Goal: Contribute content

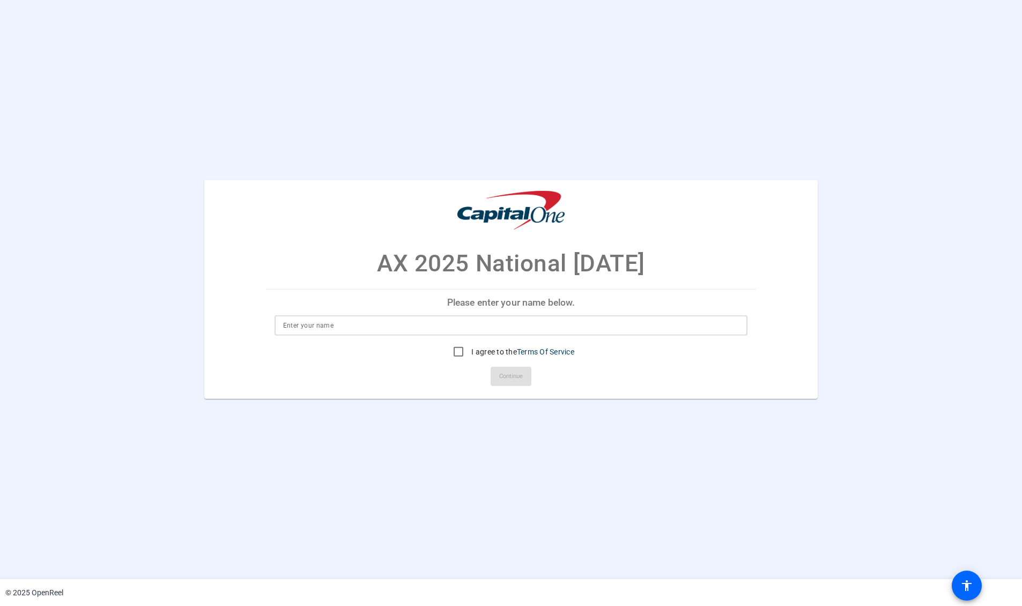
click at [515, 324] on input at bounding box center [511, 325] width 456 height 13
type input "o"
type input "[PERSON_NAME]"
click at [456, 349] on input "I agree to the Terms Of Service" at bounding box center [458, 351] width 21 height 21
checkbox input "true"
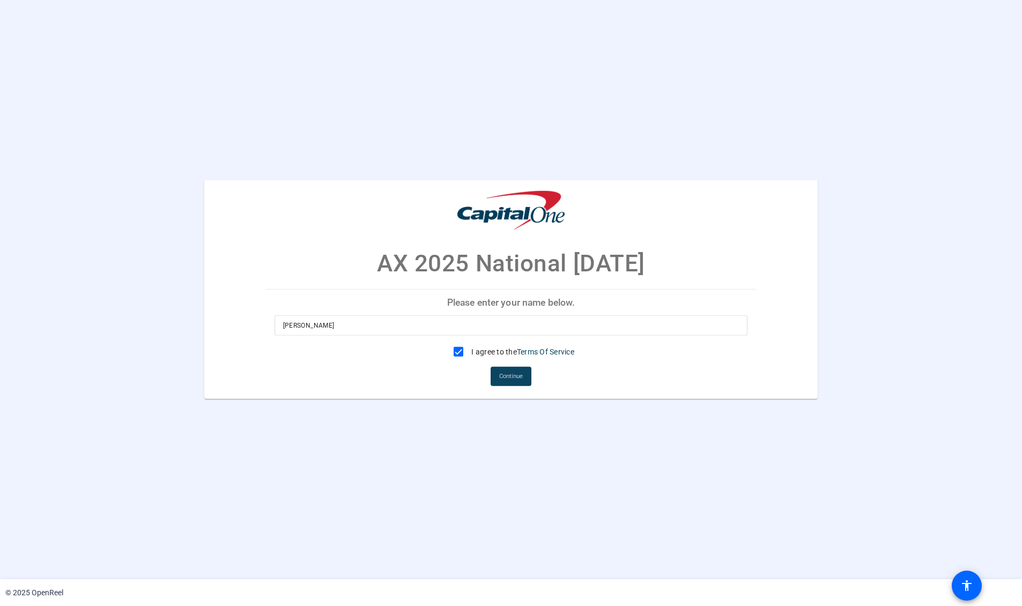
click at [515, 374] on span "Continue" at bounding box center [511, 376] width 24 height 16
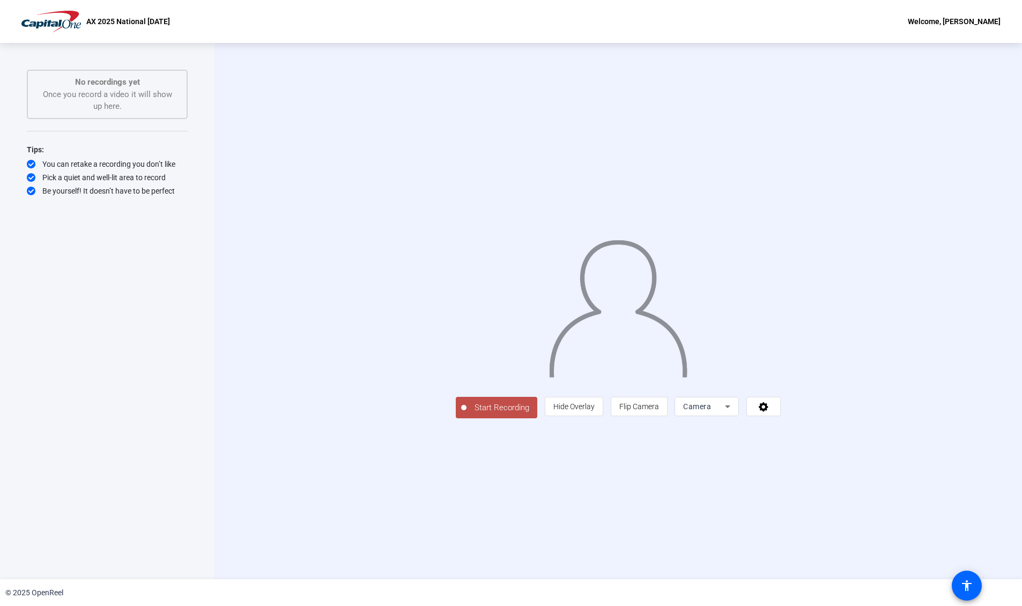
click at [466, 414] on span "Start Recording" at bounding box center [501, 407] width 71 height 12
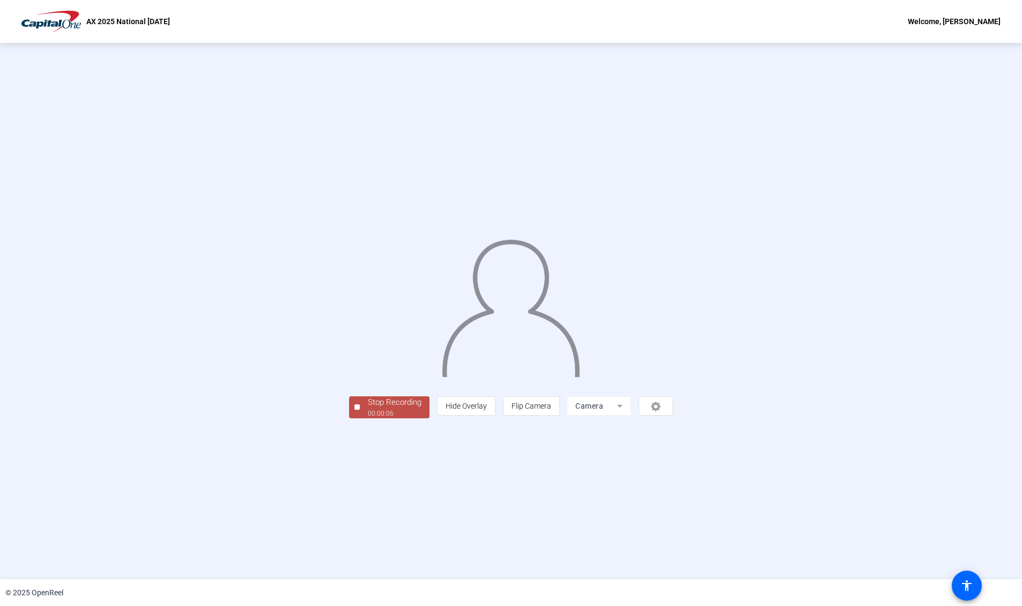
click at [360, 418] on span "Stop Recording 00:00:06" at bounding box center [395, 407] width 70 height 22
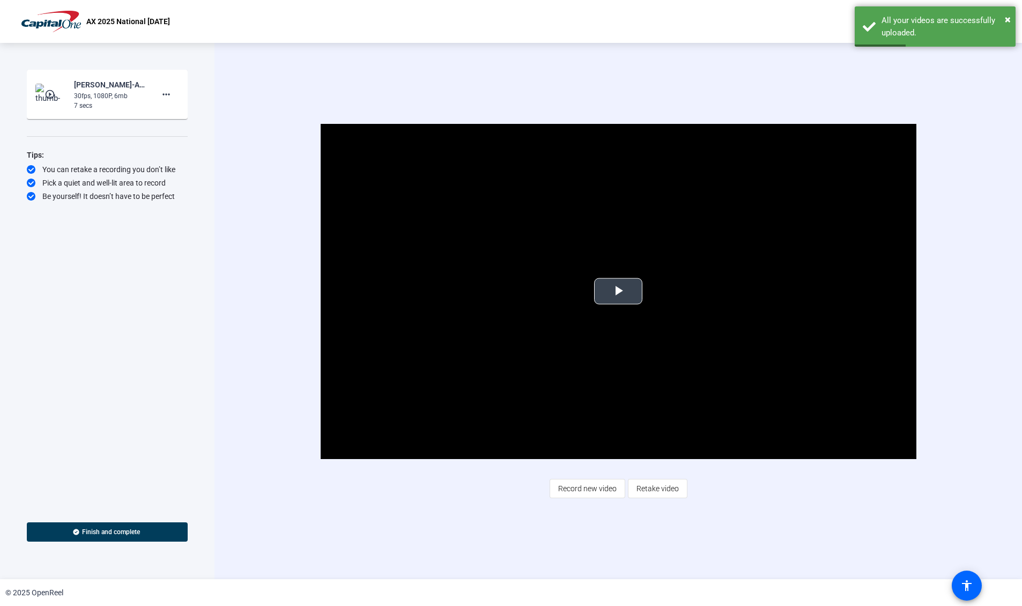
click at [618, 291] on span "Video Player" at bounding box center [618, 291] width 0 height 0
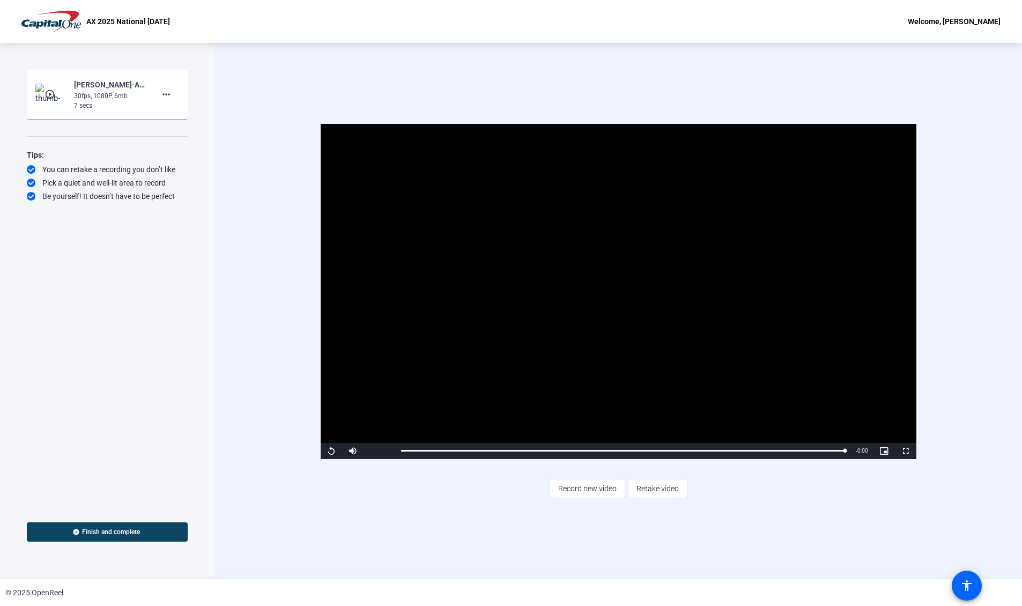
click at [109, 528] on span "Finish and complete" at bounding box center [111, 531] width 58 height 9
